Goal: Check status: Check status

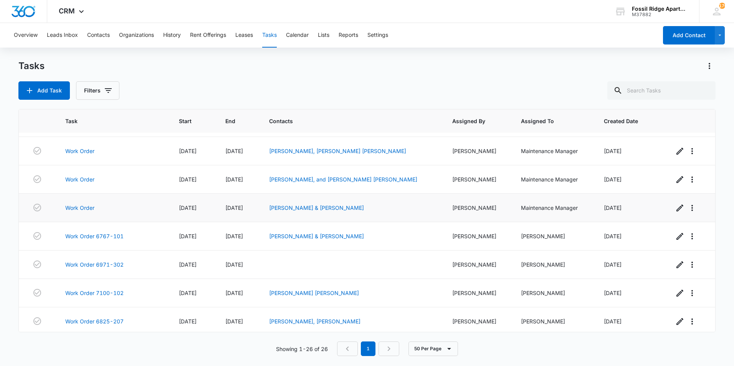
scroll to position [543, 0]
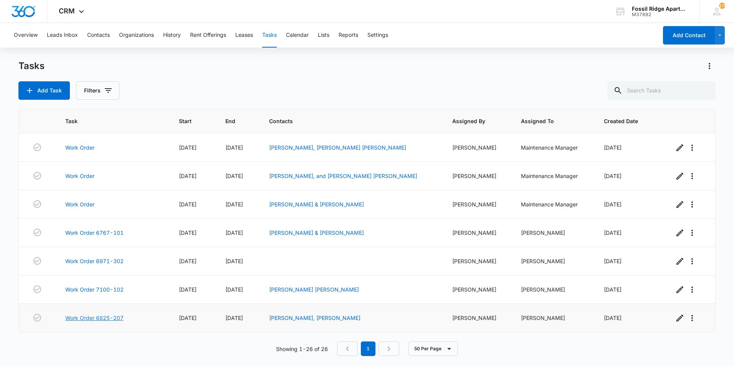
click at [93, 315] on link "Work Order 6825-207" at bounding box center [94, 318] width 58 height 8
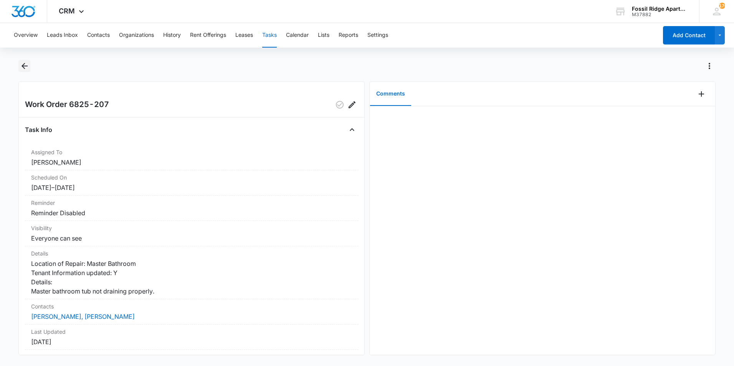
click at [20, 66] on icon "Back" at bounding box center [24, 65] width 9 height 9
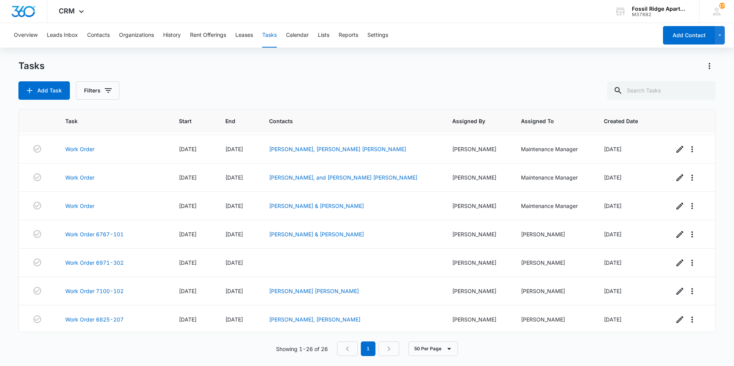
scroll to position [543, 0]
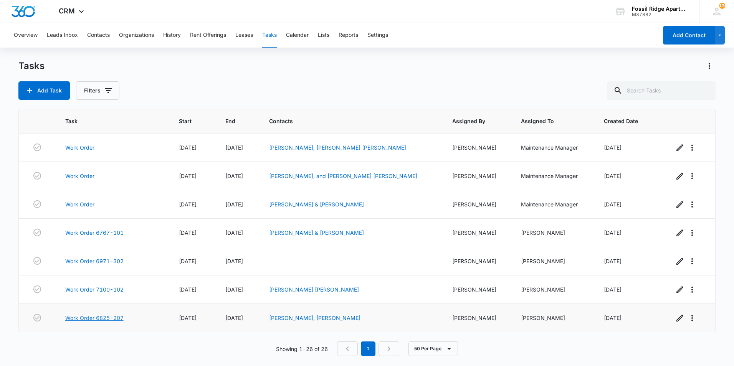
click at [101, 317] on link "Work Order 6825-207" at bounding box center [94, 318] width 58 height 8
